Goal: Find specific page/section: Find specific page/section

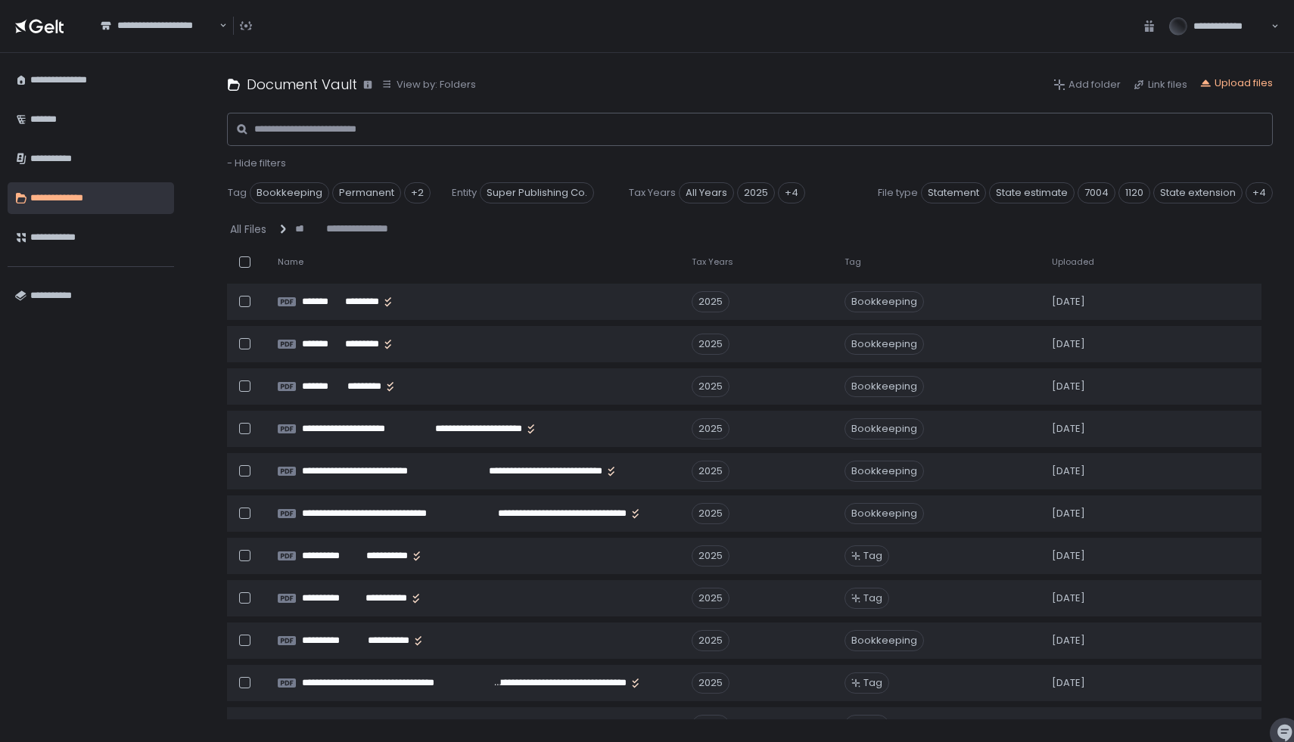
click at [1087, 263] on span "Uploaded" at bounding box center [1073, 262] width 42 height 11
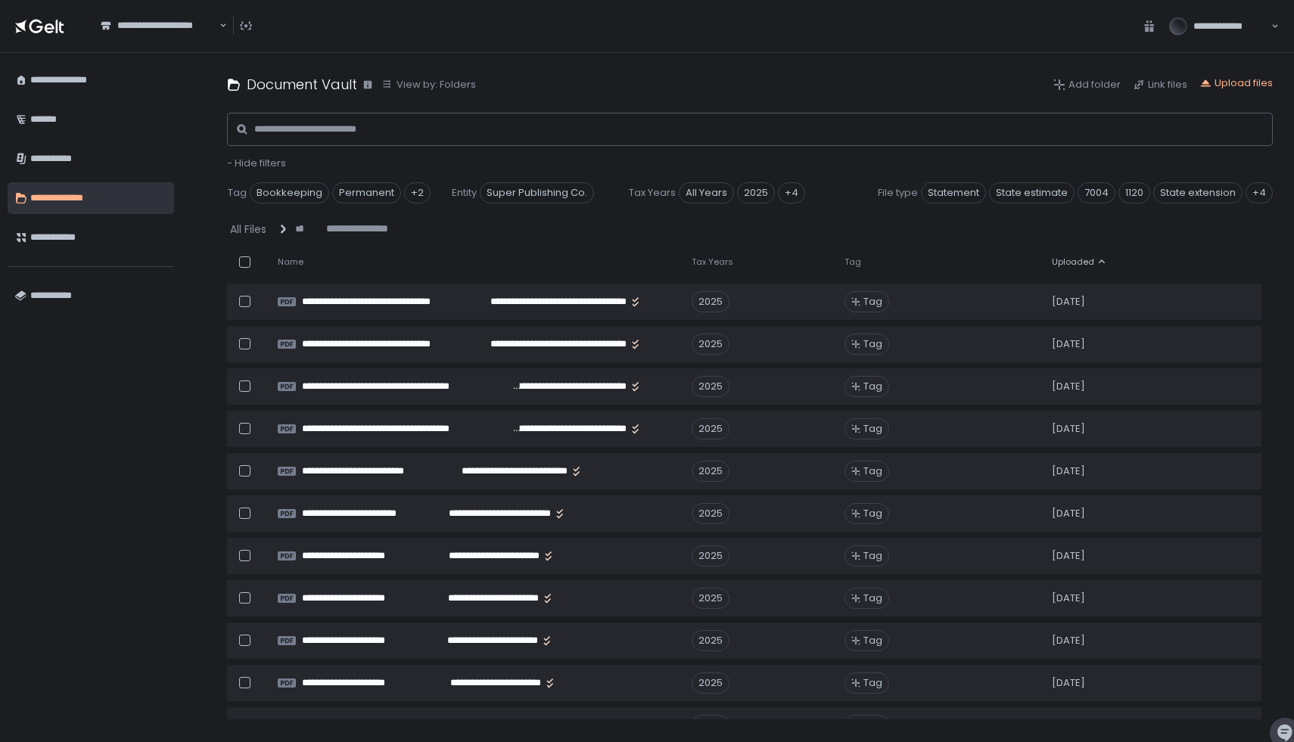
click at [1087, 263] on span "Uploaded" at bounding box center [1073, 262] width 42 height 11
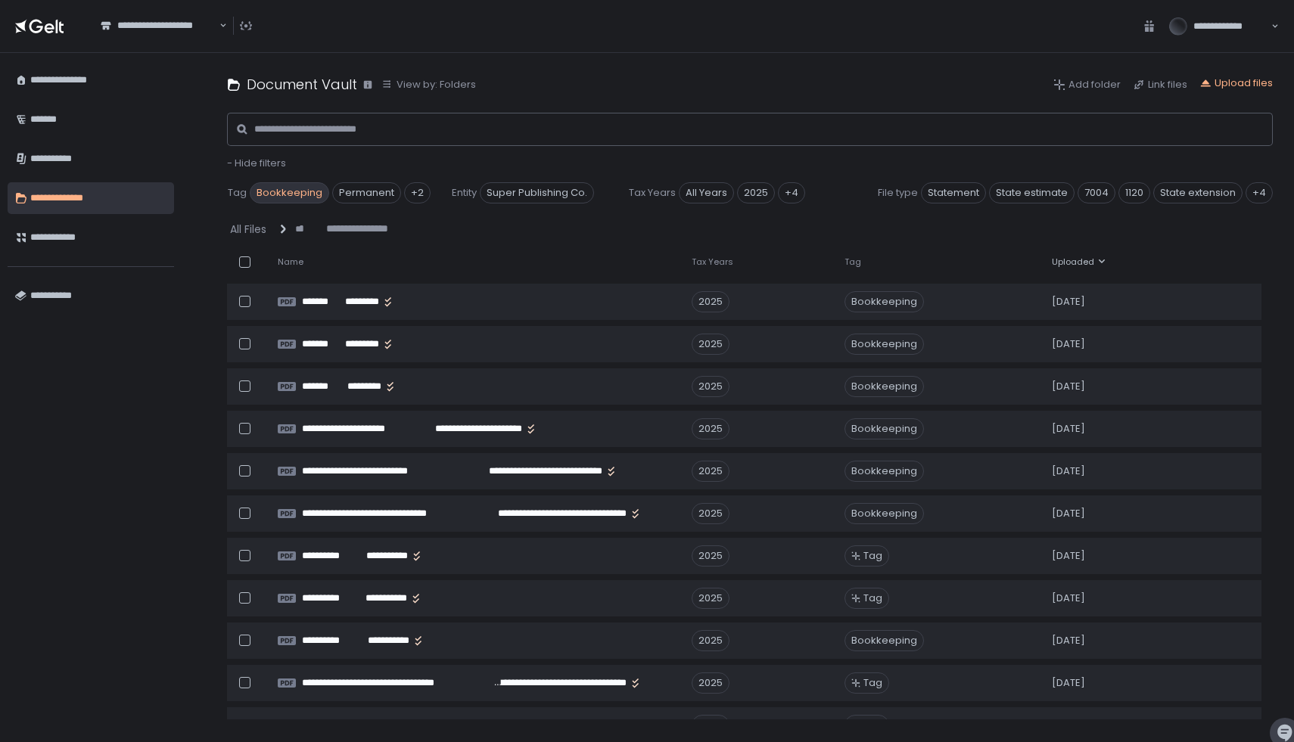
click at [310, 189] on span "Bookkeeping" at bounding box center [289, 192] width 79 height 21
click at [310, 188] on span "Bookkeeping" at bounding box center [289, 192] width 79 height 21
click at [696, 207] on span "2025" at bounding box center [677, 217] width 38 height 21
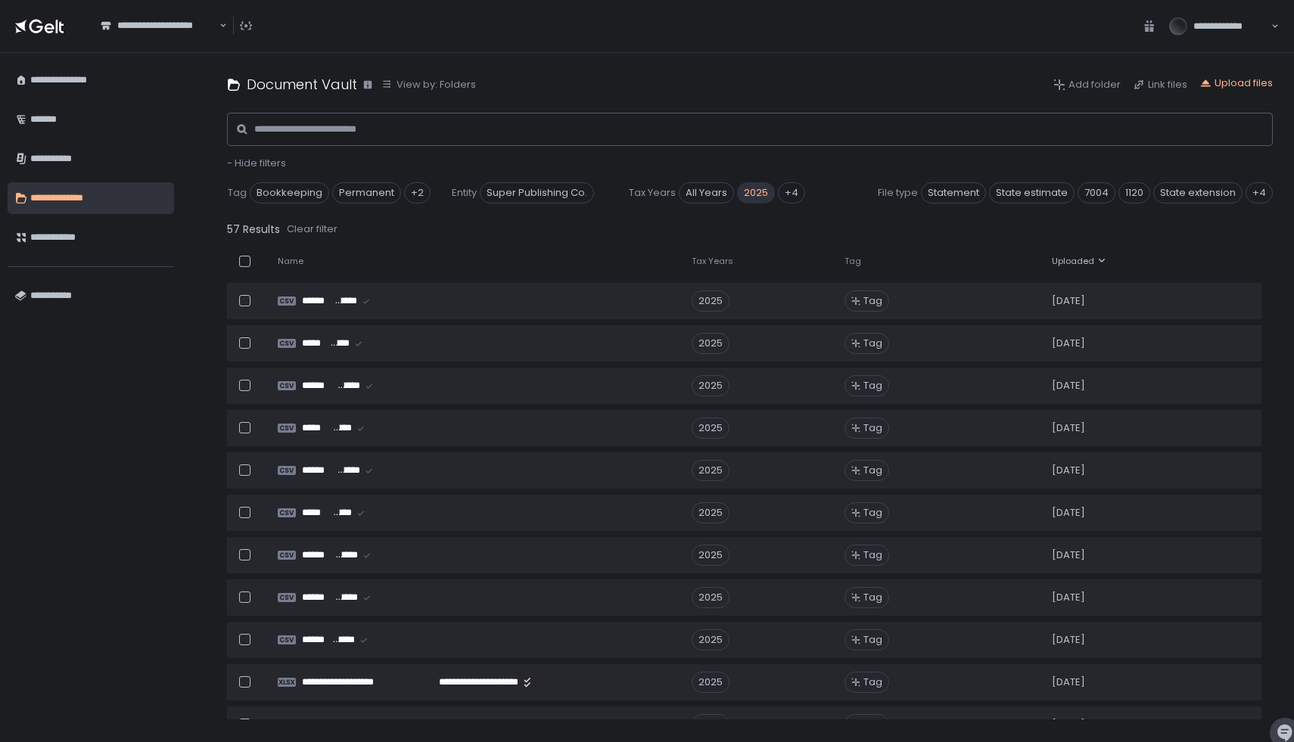
click at [1061, 261] on span "Uploaded" at bounding box center [1073, 261] width 42 height 11
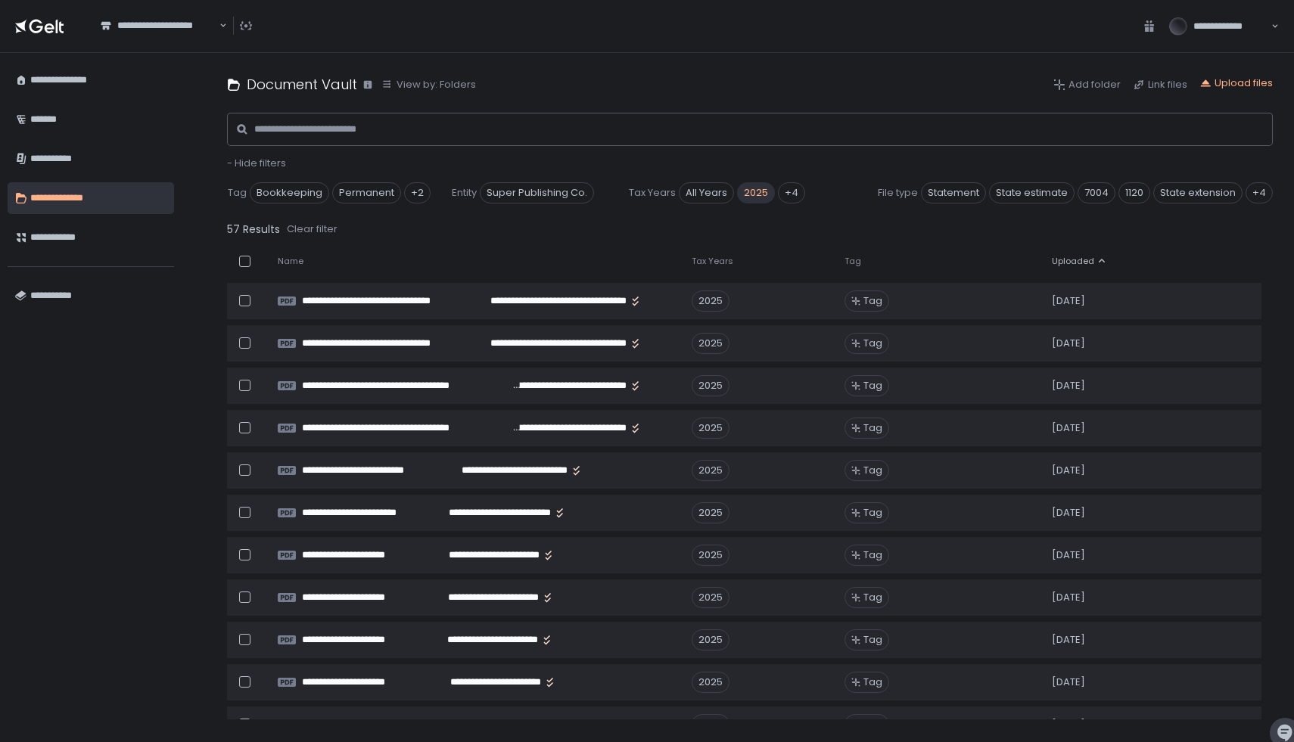
click at [1061, 261] on span "Uploaded" at bounding box center [1073, 261] width 42 height 11
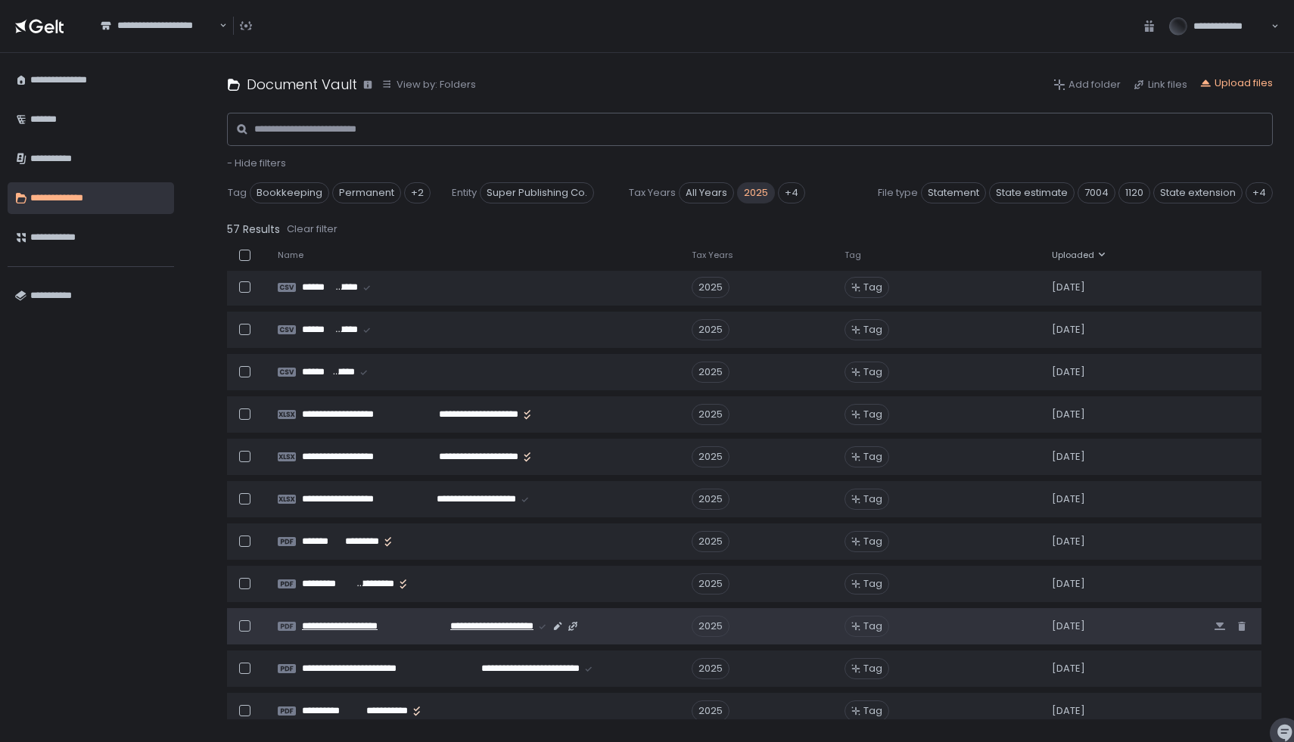
scroll to position [195, 0]
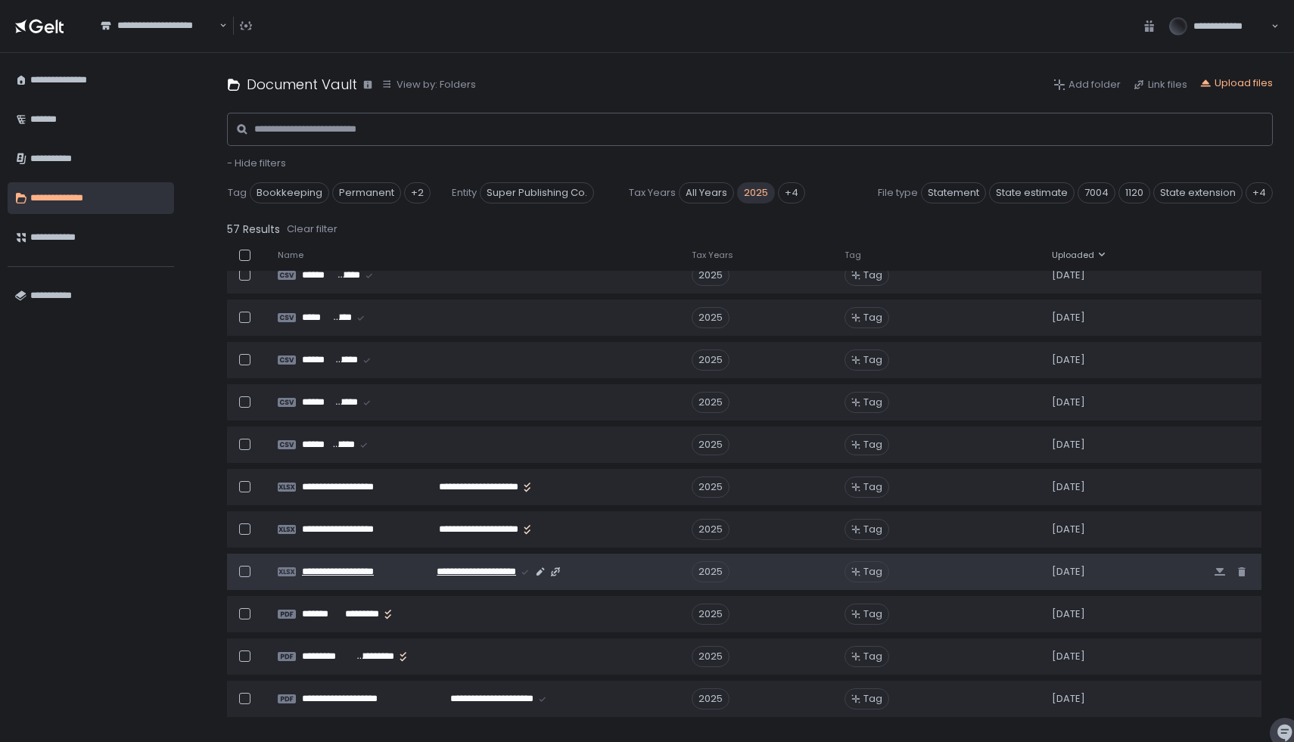
click at [401, 566] on span "**********" at bounding box center [357, 572] width 110 height 14
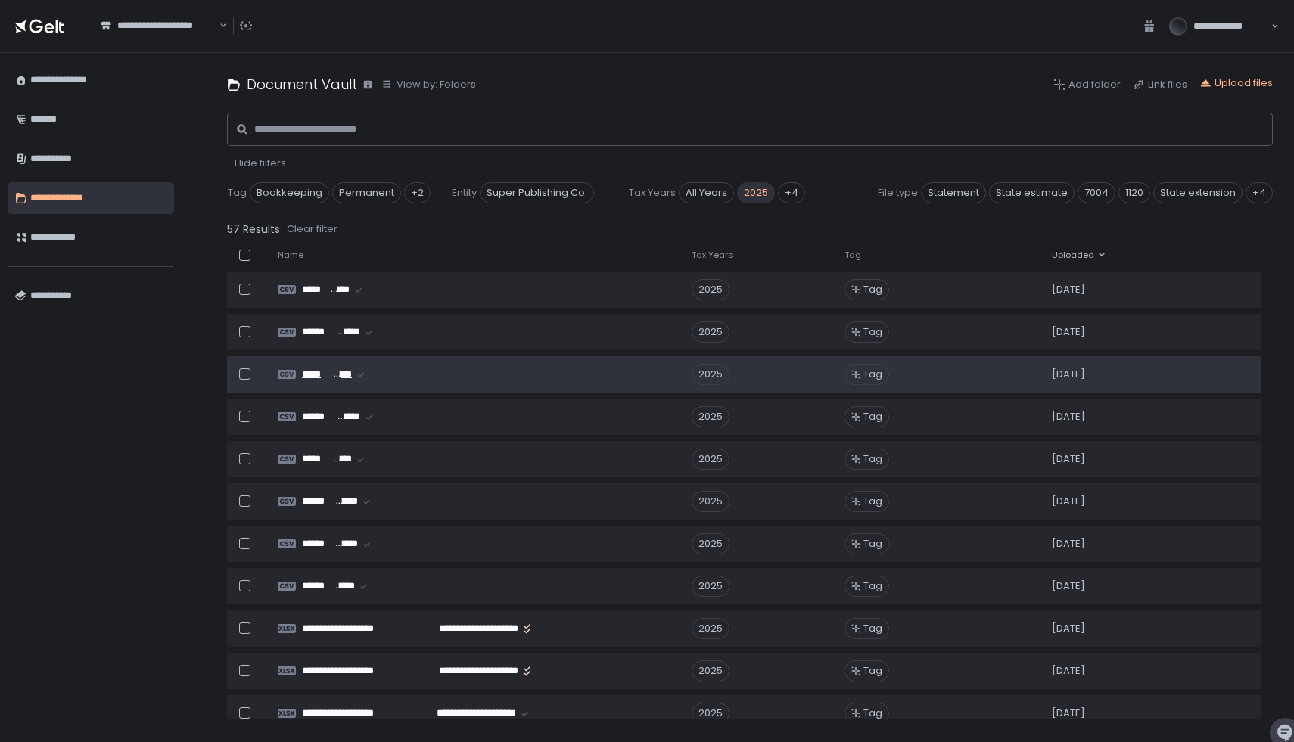
scroll to position [0, 0]
